Goal: Contribute content

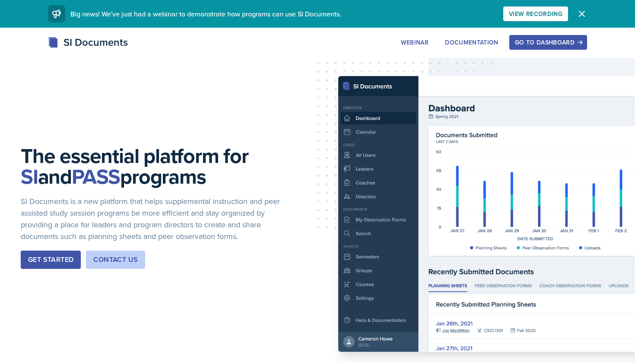
click at [529, 39] on div "Go to Dashboard" at bounding box center [548, 42] width 67 height 7
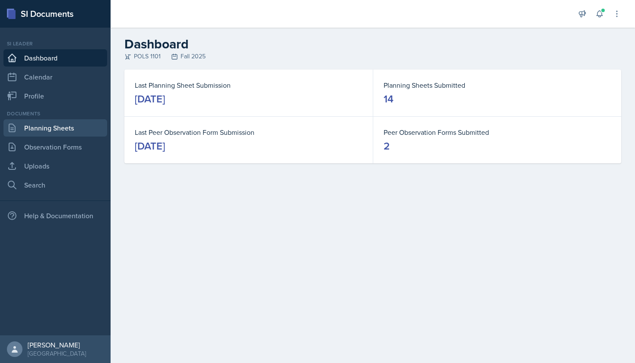
click at [61, 130] on link "Planning Sheets" at bounding box center [55, 127] width 104 height 17
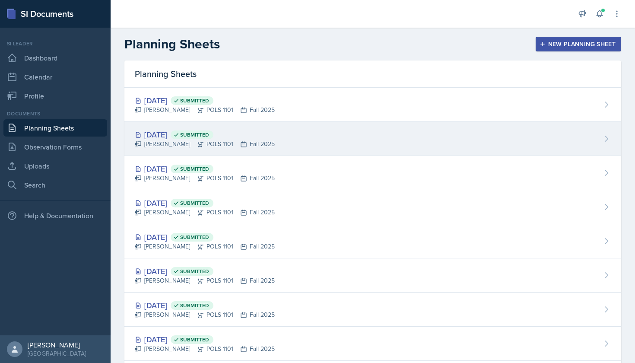
click at [186, 142] on div "Zion-Raphael Clark POLS 1101 Fall 2025" at bounding box center [205, 144] width 140 height 9
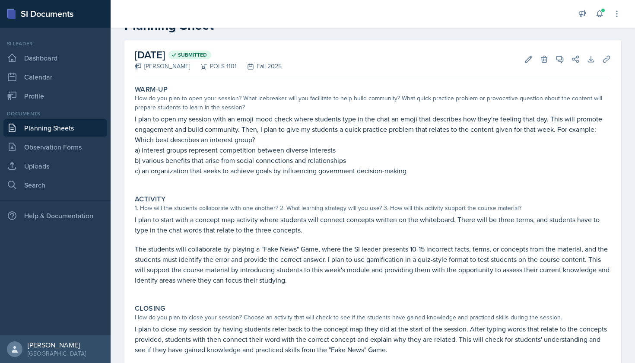
scroll to position [26, 0]
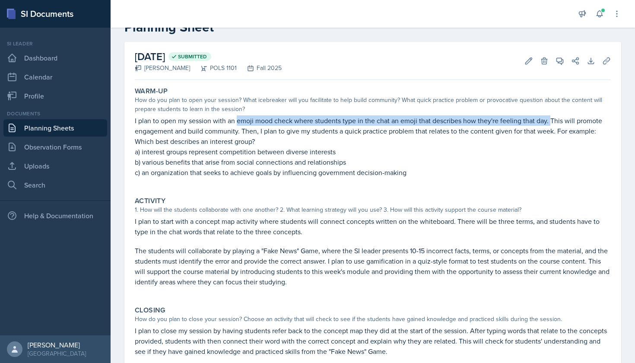
drag, startPoint x: 238, startPoint y: 121, endPoint x: 550, endPoint y: 118, distance: 312.1
click at [550, 118] on p "I plan to open my session with an emoji mood check where students type in the c…" at bounding box center [373, 125] width 476 height 21
copy p "emoji mood check where students type in the chat an emoji that describes how th…"
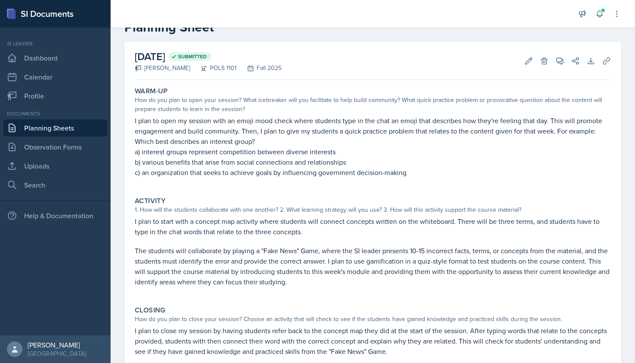
click at [230, 187] on div "Warm-Up How do you plan to open your session? What icebreaker will you facilita…" at bounding box center [372, 136] width 483 height 106
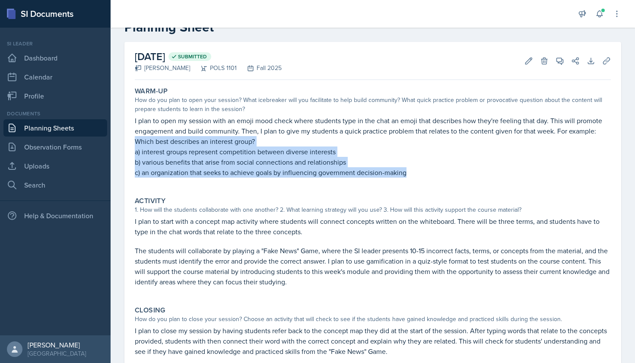
drag, startPoint x: 135, startPoint y: 140, endPoint x: 427, endPoint y: 174, distance: 294.1
click at [428, 174] on div "I plan to open my session with an emoji mood check where students type in the c…" at bounding box center [373, 150] width 476 height 71
copy div "Which best describes an interest group? a) interest groups represent competitio…"
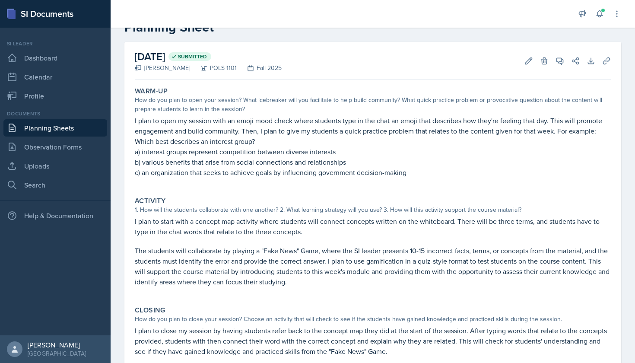
click at [409, 97] on div "How do you plan to open your session? What icebreaker will you facilitate to he…" at bounding box center [373, 105] width 476 height 18
click at [61, 172] on link "Uploads" at bounding box center [55, 165] width 104 height 17
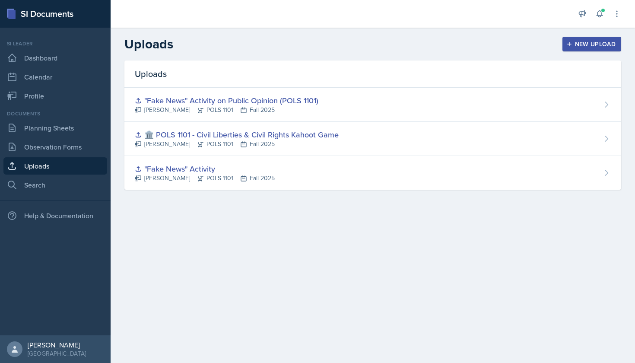
click at [584, 42] on div "New Upload" at bounding box center [592, 44] width 48 height 7
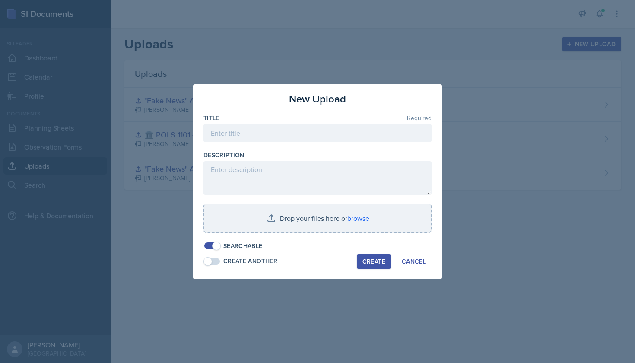
click at [365, 143] on div at bounding box center [318, 146] width 228 height 9
click at [370, 134] on input at bounding box center [318, 133] width 228 height 18
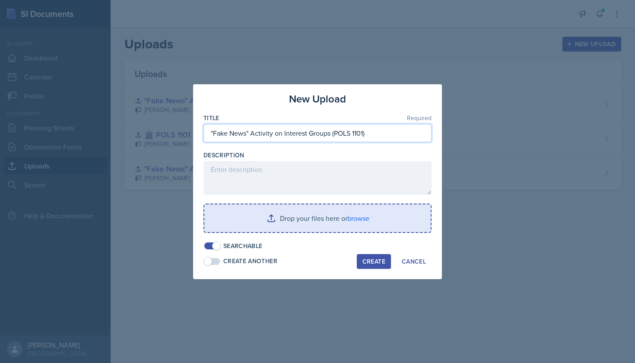
type input ""Fake News" Activity on Interest Groups (POLS 1101)"
click at [350, 212] on input "file" at bounding box center [317, 218] width 226 height 28
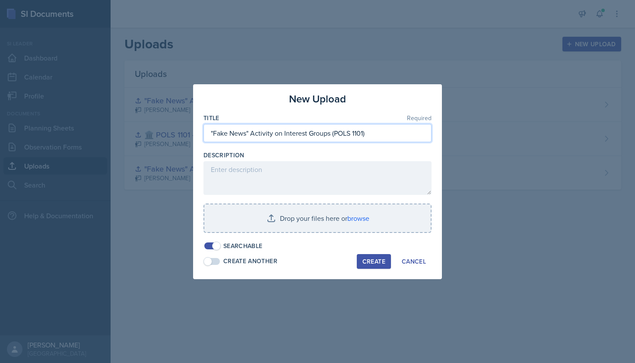
drag, startPoint x: 374, startPoint y: 130, endPoint x: 198, endPoint y: 128, distance: 176.4
click at [198, 128] on div "New Upload Title Required "Fake News" Activity on Interest Groups (POLS 1101) D…" at bounding box center [317, 181] width 249 height 195
click at [389, 143] on div at bounding box center [318, 146] width 228 height 9
click at [344, 233] on div at bounding box center [318, 237] width 228 height 9
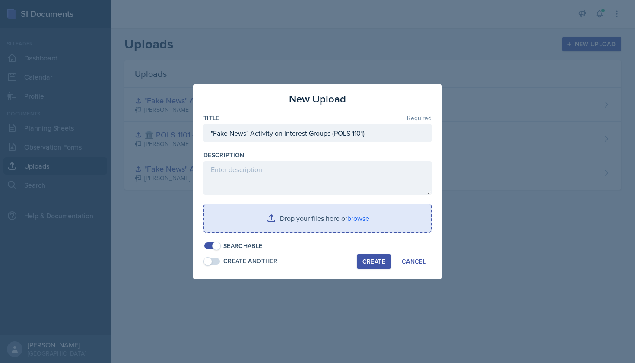
click at [344, 218] on input "file" at bounding box center [317, 218] width 226 height 28
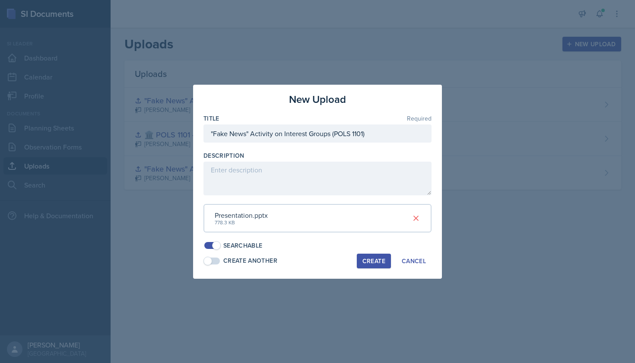
click at [375, 258] on div "Create" at bounding box center [374, 261] width 23 height 7
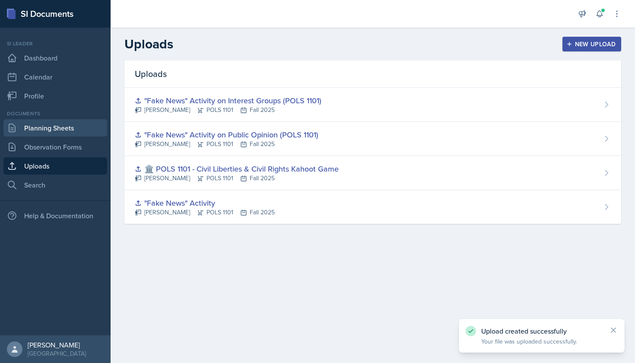
click at [62, 127] on link "Planning Sheets" at bounding box center [55, 127] width 104 height 17
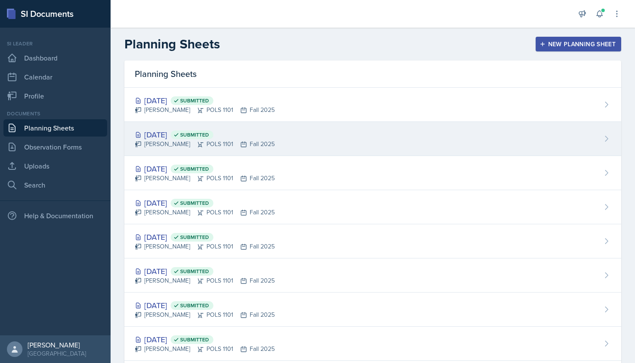
click at [209, 138] on span "Submitted" at bounding box center [194, 134] width 29 height 7
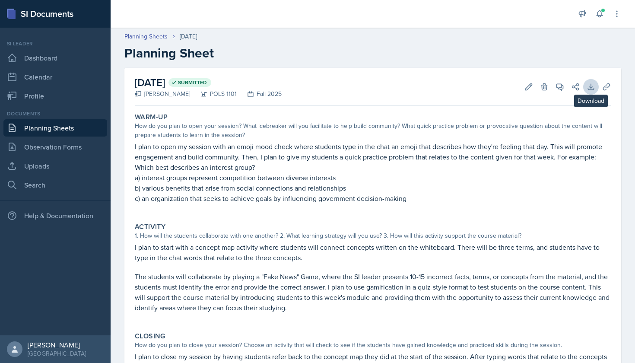
click at [590, 88] on icon at bounding box center [591, 87] width 9 height 9
click at [606, 85] on icon at bounding box center [607, 87] width 9 height 9
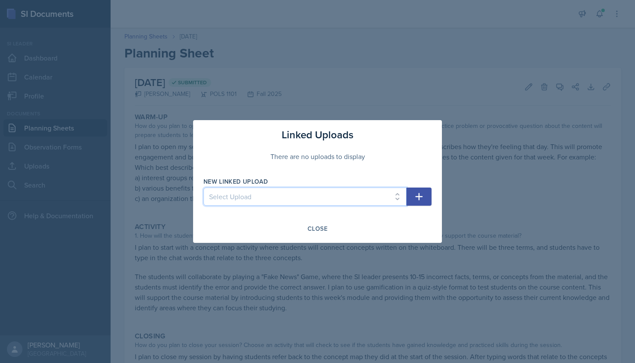
select select "99b226d7-c772-4b2d-ad81-21d6bcf6d00b"
click at [418, 199] on icon "button" at bounding box center [419, 196] width 10 height 10
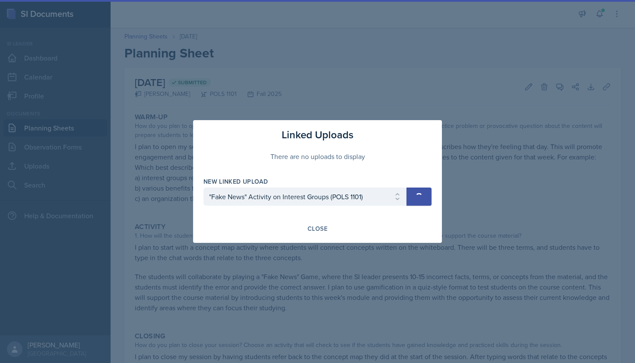
select select
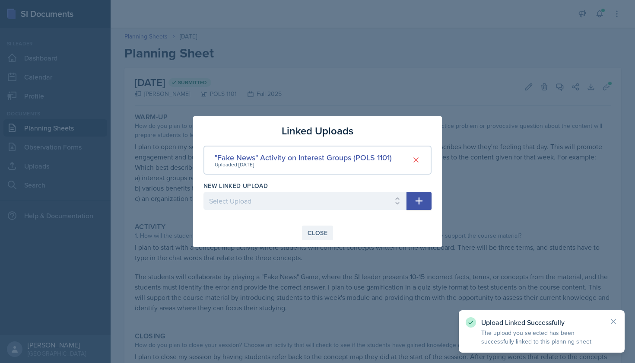
click at [316, 228] on button "Close" at bounding box center [317, 233] width 31 height 15
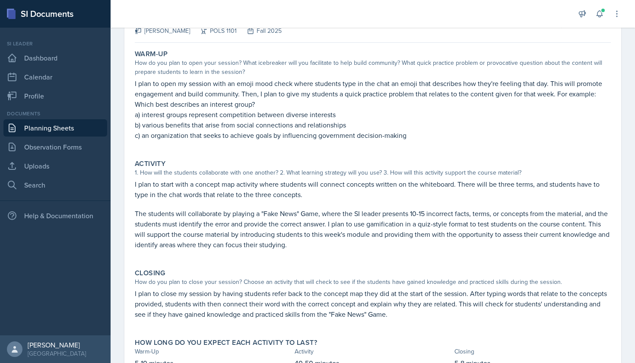
scroll to position [65, 0]
